Goal: Information Seeking & Learning: Learn about a topic

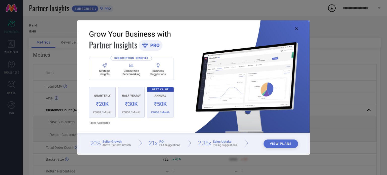
click at [297, 29] on icon at bounding box center [296, 28] width 3 height 3
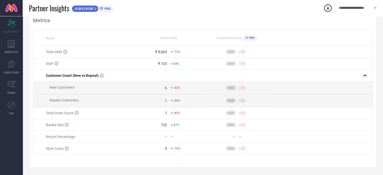
scroll to position [37, 0]
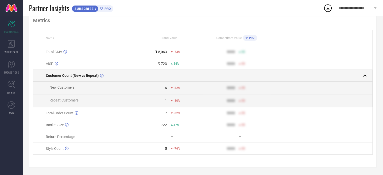
click at [229, 77] on td at bounding box center [237, 76] width 68 height 12
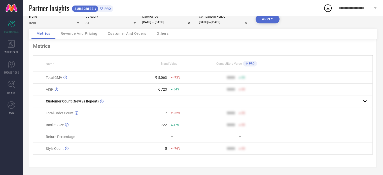
click at [59, 29] on div "Revenue And Pricing" at bounding box center [79, 34] width 47 height 10
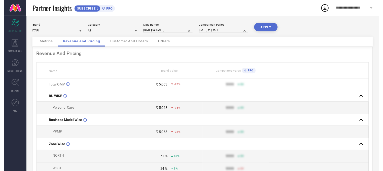
scroll to position [0, 0]
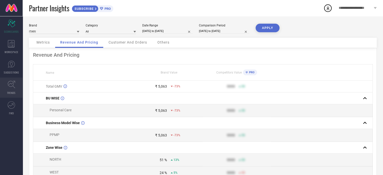
click at [9, 90] on link "TRENDS" at bounding box center [11, 88] width 23 height 20
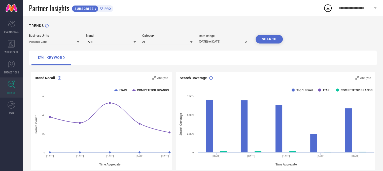
click at [162, 38] on div "Category All" at bounding box center [167, 39] width 50 height 10
click at [160, 40] on input at bounding box center [167, 41] width 50 height 5
click at [159, 58] on span "Unisex-Face Serum and Gel" at bounding box center [163, 57] width 37 height 4
click at [167, 43] on input at bounding box center [167, 41] width 50 height 5
click at [215, 52] on div "keyword" at bounding box center [203, 58] width 348 height 15
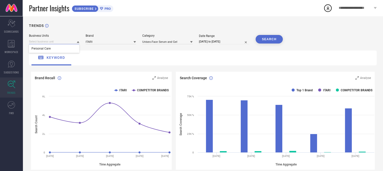
click at [72, 42] on input at bounding box center [54, 41] width 50 height 5
click at [91, 52] on div "keyword" at bounding box center [203, 58] width 348 height 15
click at [104, 43] on input at bounding box center [111, 41] width 50 height 5
click at [178, 61] on div "keyword" at bounding box center [203, 58] width 348 height 15
click at [276, 40] on button "SEARCH" at bounding box center [269, 39] width 27 height 9
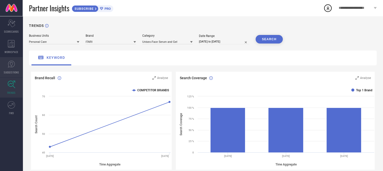
click at [12, 71] on span "SUGGESTIONS" at bounding box center [11, 73] width 15 height 4
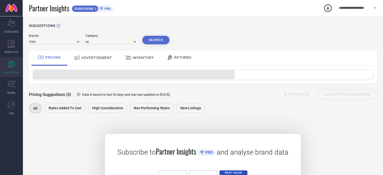
click at [109, 7] on span "PRO" at bounding box center [107, 9] width 8 height 4
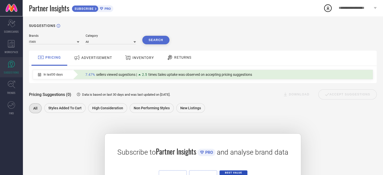
click at [89, 56] on span "ADVERTISEMENT" at bounding box center [96, 58] width 31 height 4
